Goal: Information Seeking & Learning: Learn about a topic

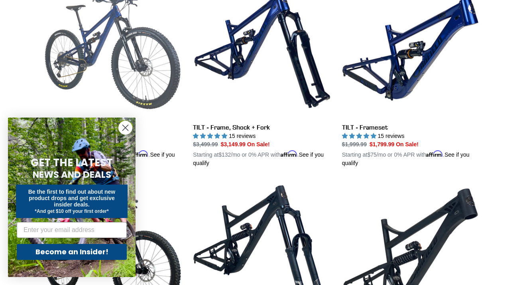
scroll to position [259, 0]
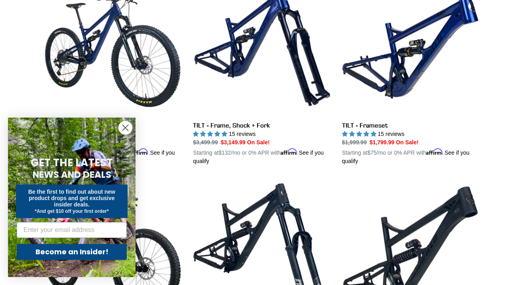
click at [128, 128] on circle "Close dialog" at bounding box center [125, 127] width 13 height 13
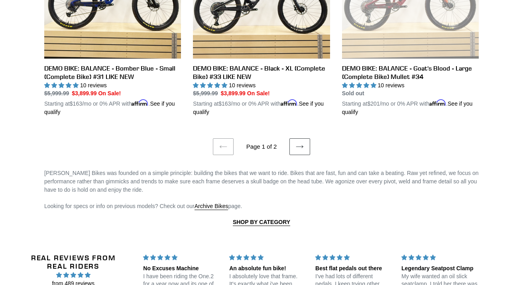
scroll to position [1723, 0]
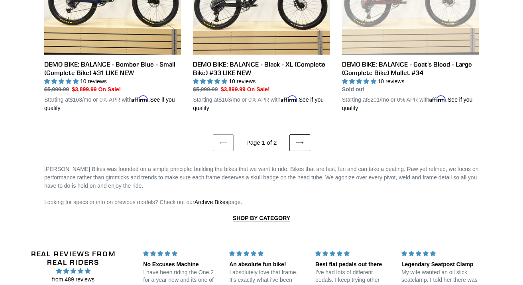
click at [293, 134] on link "Next page" at bounding box center [299, 142] width 21 height 17
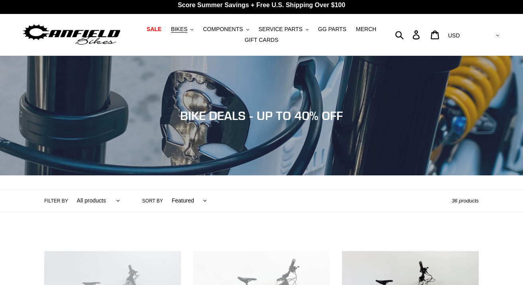
scroll to position [3, 0]
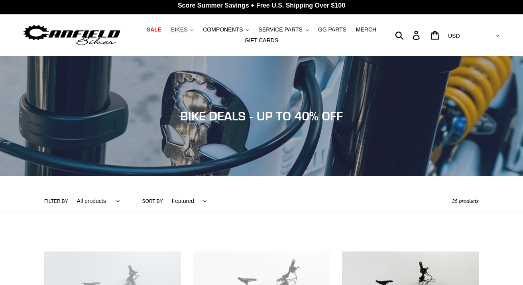
click at [181, 32] on span "BIKES" at bounding box center [179, 29] width 16 height 7
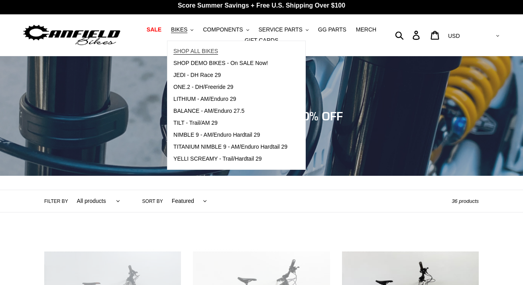
click at [186, 51] on span "SHOP ALL BIKES" at bounding box center [195, 51] width 45 height 7
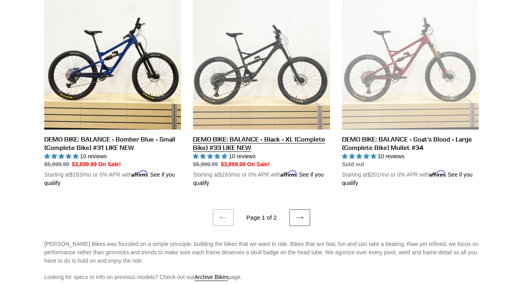
scroll to position [1648, 0]
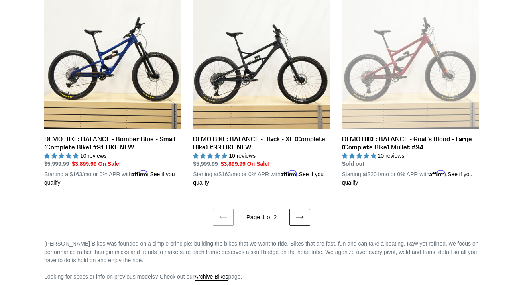
click at [301, 216] on icon at bounding box center [299, 217] width 7 height 3
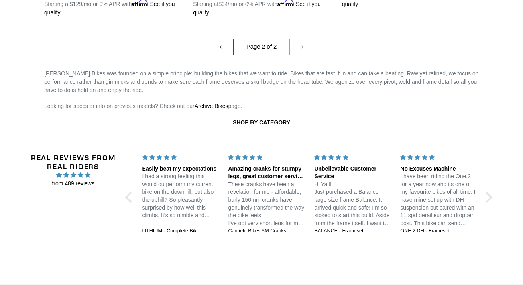
scroll to position [1043, 0]
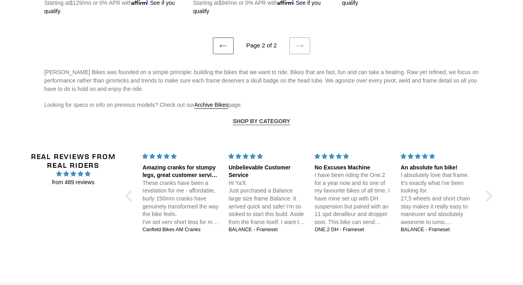
click at [275, 118] on strong "SHOP BY CATEGORY" at bounding box center [261, 121] width 57 height 6
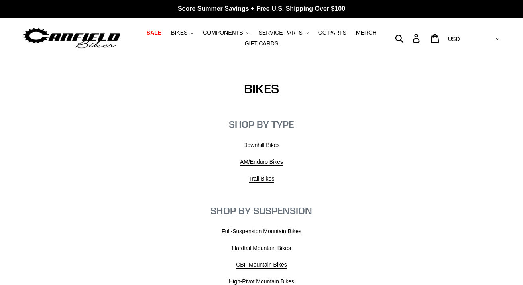
click at [98, 42] on img at bounding box center [72, 38] width 100 height 25
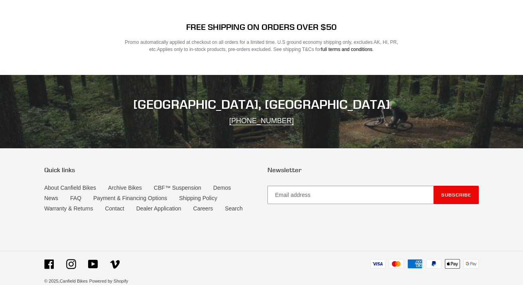
scroll to position [1576, 0]
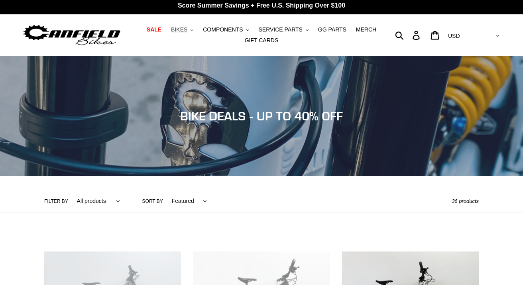
click at [182, 31] on span "BIKES" at bounding box center [179, 29] width 16 height 7
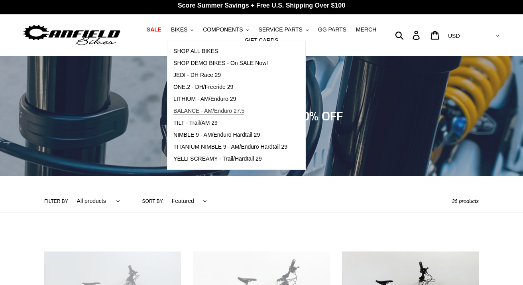
click at [196, 108] on span "BALANCE - AM/Enduro 27.5" at bounding box center [208, 111] width 71 height 7
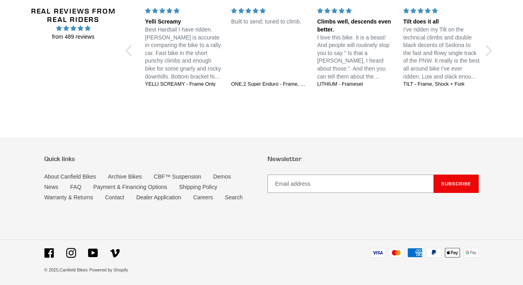
scroll to position [1438, 0]
